Goal: Entertainment & Leisure: Browse casually

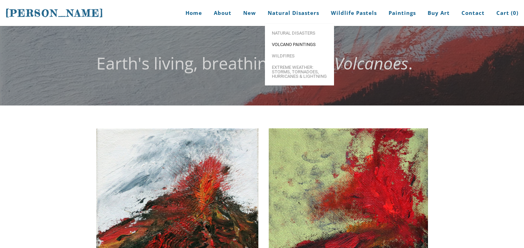
click at [290, 43] on span "Volcano paintings" at bounding box center [299, 44] width 55 height 4
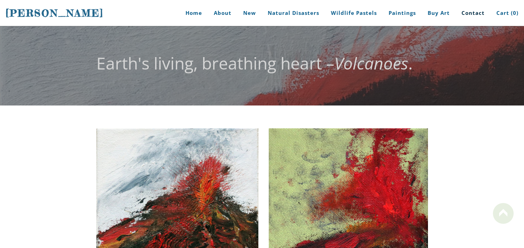
drag, startPoint x: 523, startPoint y: 23, endPoint x: 478, endPoint y: 13, distance: 46.4
click at [478, 13] on html "Stephanie Peters Home About New Natural Disasters Wildlife Pastels Paintings Bu…" at bounding box center [262, 124] width 524 height 248
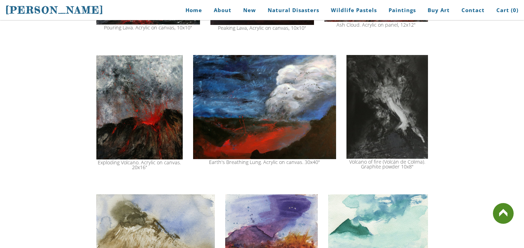
scroll to position [635, 0]
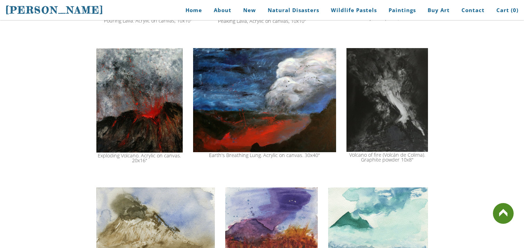
click at [108, 141] on img at bounding box center [139, 100] width 86 height 104
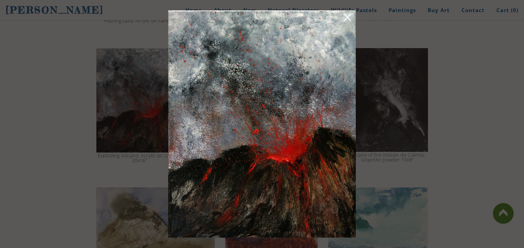
click at [347, 19] on link at bounding box center [347, 18] width 10 height 11
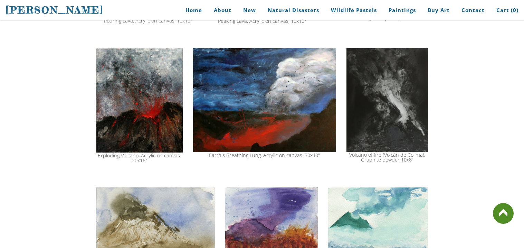
click at [131, 98] on img at bounding box center [139, 100] width 86 height 104
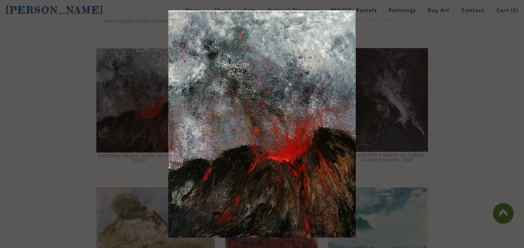
click at [281, 94] on img at bounding box center [261, 123] width 187 height 227
click at [348, 17] on link at bounding box center [347, 18] width 10 height 11
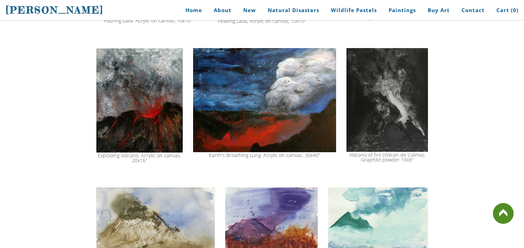
click at [124, 99] on img at bounding box center [139, 100] width 86 height 104
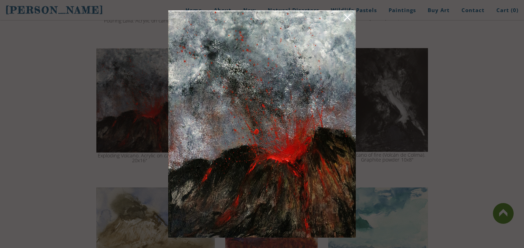
click at [379, 5] on div at bounding box center [262, 124] width 524 height 248
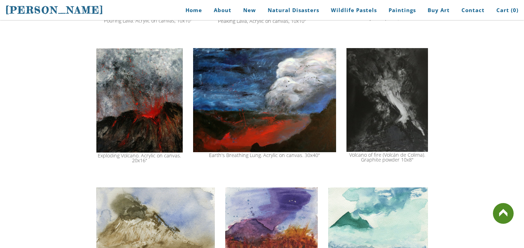
click at [165, 72] on img at bounding box center [139, 100] width 86 height 104
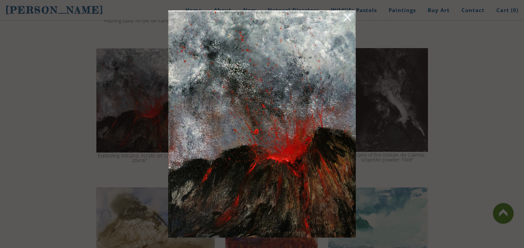
click at [346, 13] on link at bounding box center [347, 18] width 10 height 11
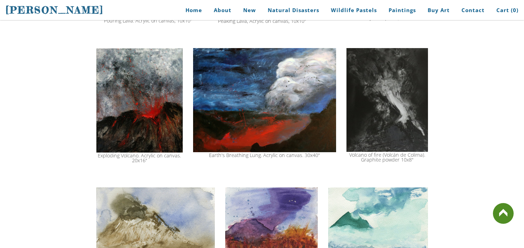
click at [158, 64] on img at bounding box center [139, 100] width 86 height 104
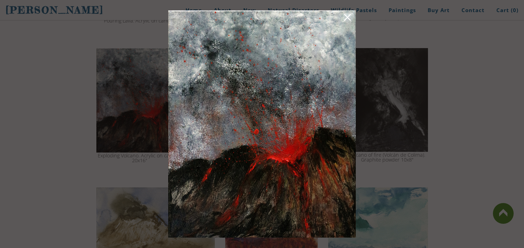
click at [351, 17] on link at bounding box center [347, 18] width 10 height 11
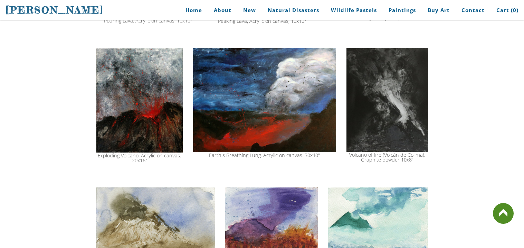
click at [271, 140] on img at bounding box center [264, 100] width 143 height 104
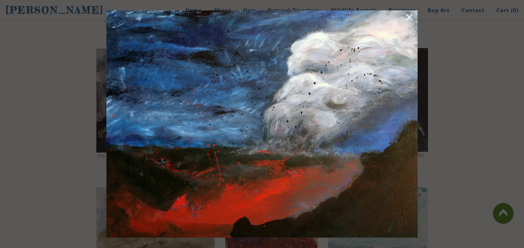
click at [409, 13] on link at bounding box center [409, 18] width 10 height 11
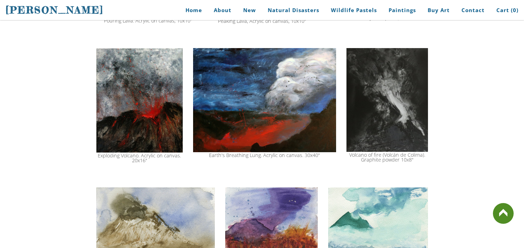
click at [136, 141] on img at bounding box center [139, 100] width 86 height 104
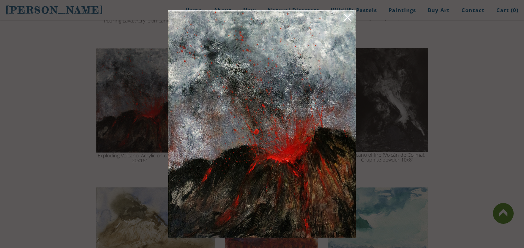
click at [344, 21] on link at bounding box center [347, 18] width 10 height 11
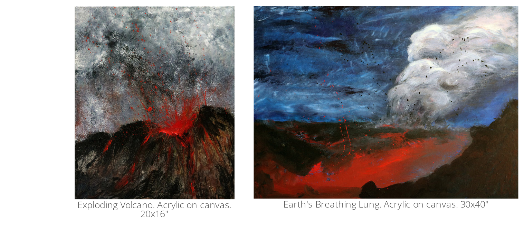
click at [180, 74] on img at bounding box center [139, 100] width 86 height 104
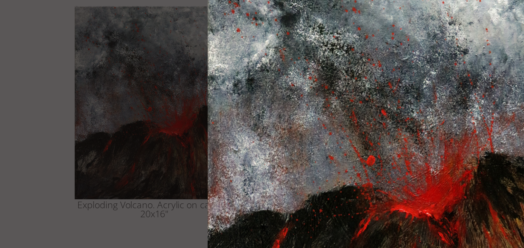
drag, startPoint x: 254, startPoint y: 83, endPoint x: 250, endPoint y: 30, distance: 53.7
drag, startPoint x: 272, startPoint y: 60, endPoint x: 277, endPoint y: 37, distance: 23.6
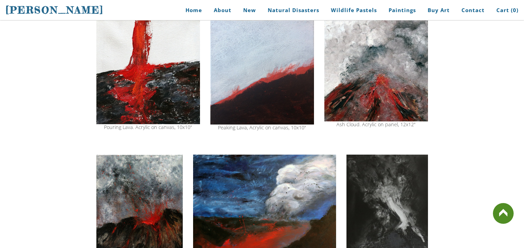
scroll to position [552, 0]
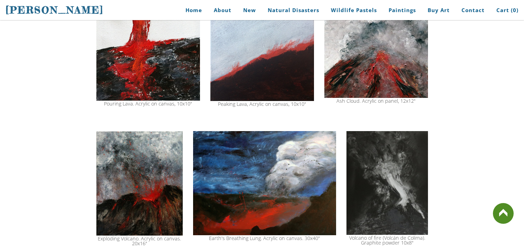
click at [119, 194] on img at bounding box center [139, 183] width 86 height 104
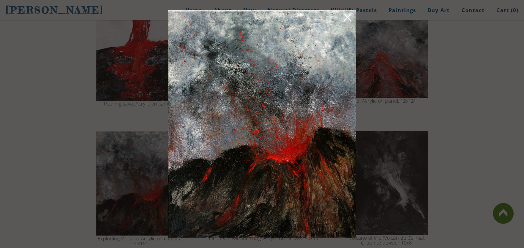
drag, startPoint x: 256, startPoint y: 106, endPoint x: 254, endPoint y: 115, distance: 8.8
drag, startPoint x: 254, startPoint y: 115, endPoint x: 259, endPoint y: 169, distance: 55.1
click at [259, 169] on img at bounding box center [261, 123] width 187 height 227
drag, startPoint x: 259, startPoint y: 169, endPoint x: 281, endPoint y: 119, distance: 55.5
click at [281, 119] on img at bounding box center [261, 123] width 187 height 227
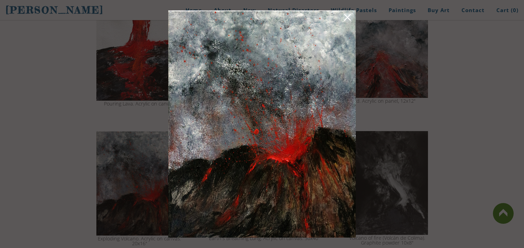
click at [281, 119] on img at bounding box center [261, 123] width 187 height 227
click at [285, 119] on img at bounding box center [261, 123] width 187 height 227
drag, startPoint x: 285, startPoint y: 119, endPoint x: 276, endPoint y: 119, distance: 9.3
click at [276, 119] on img at bounding box center [261, 123] width 187 height 227
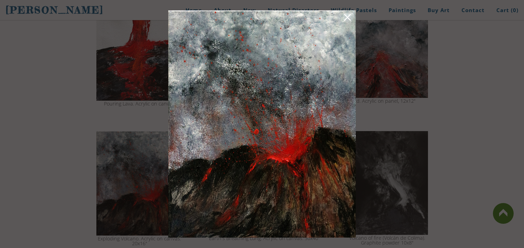
click at [278, 123] on img at bounding box center [261, 123] width 187 height 227
drag, startPoint x: 278, startPoint y: 123, endPoint x: 299, endPoint y: 213, distance: 91.8
click at [299, 213] on img at bounding box center [261, 123] width 187 height 227
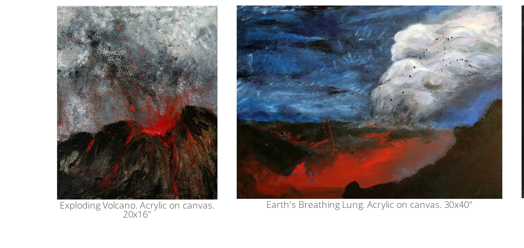
scroll to position [622, 0]
